Goal: Register for event/course

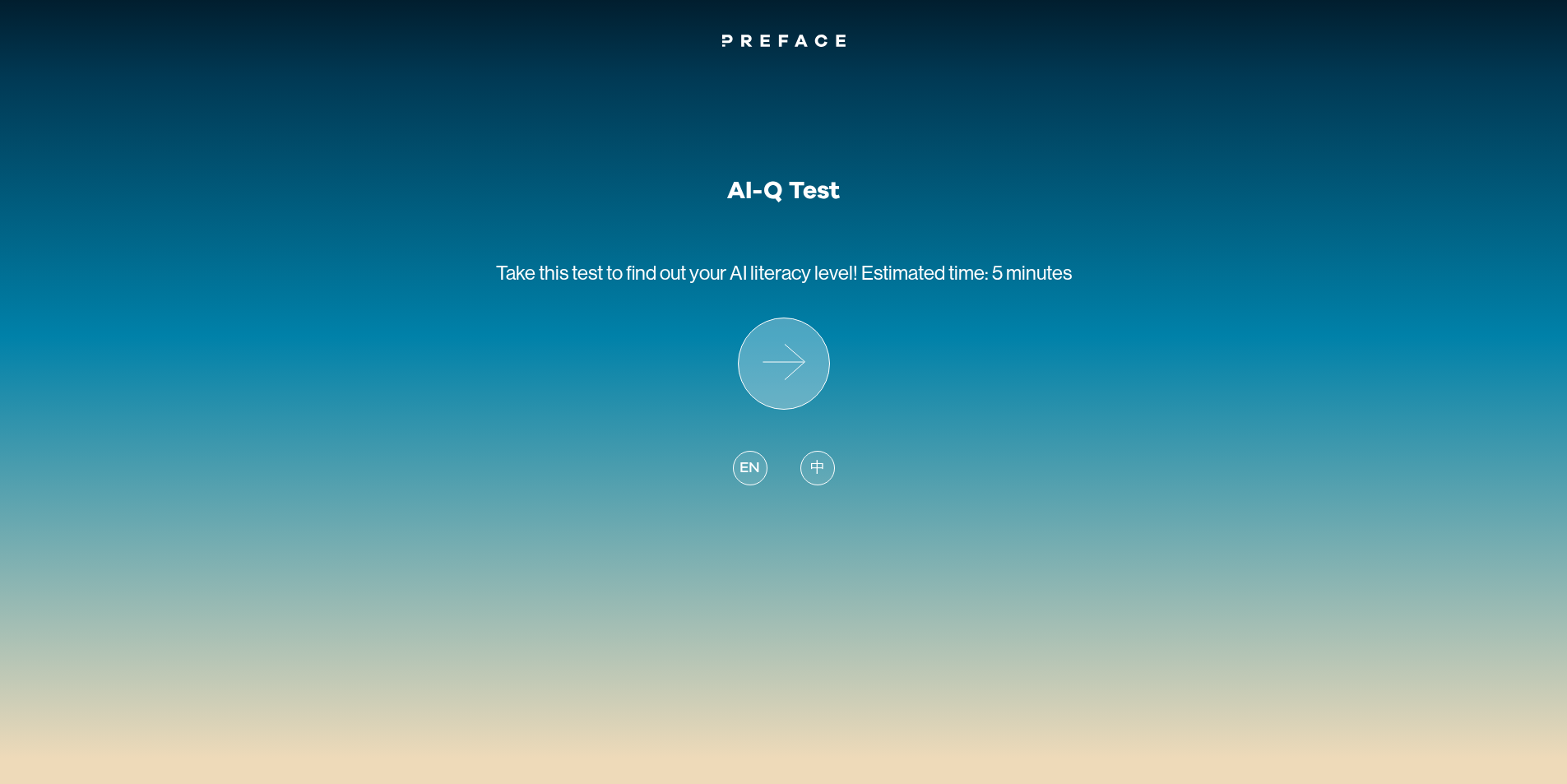
click at [776, 380] on icon at bounding box center [784, 363] width 90 height 90
